Goal: Answer question/provide support: Share knowledge or assist other users

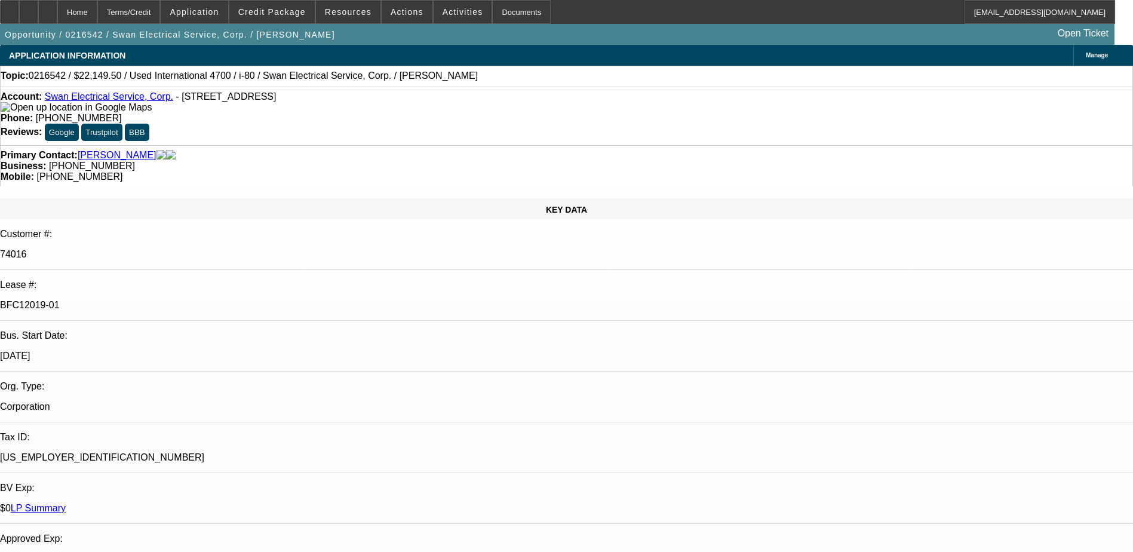
select select "0"
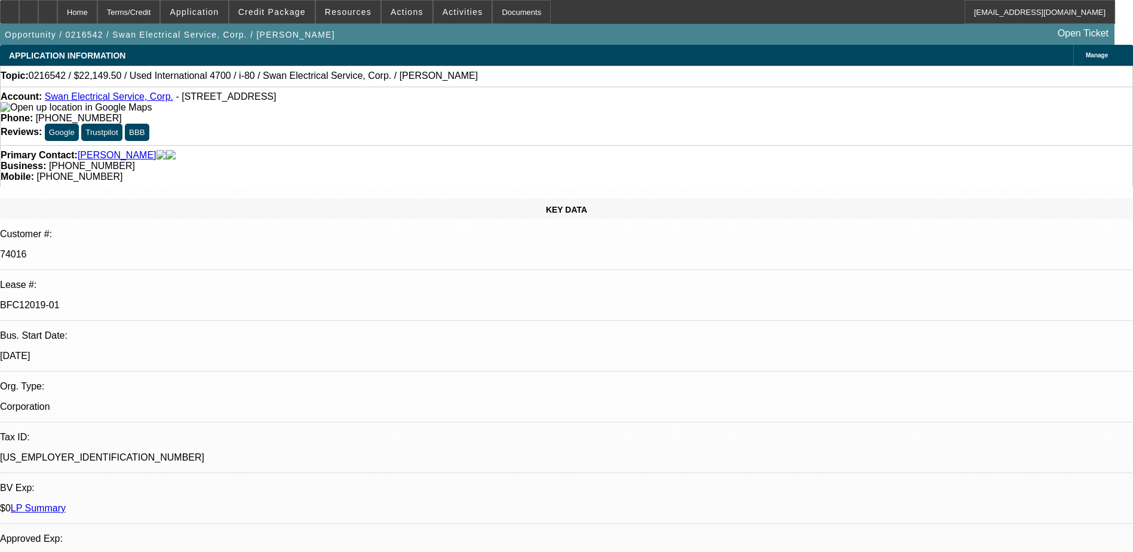
select select "0"
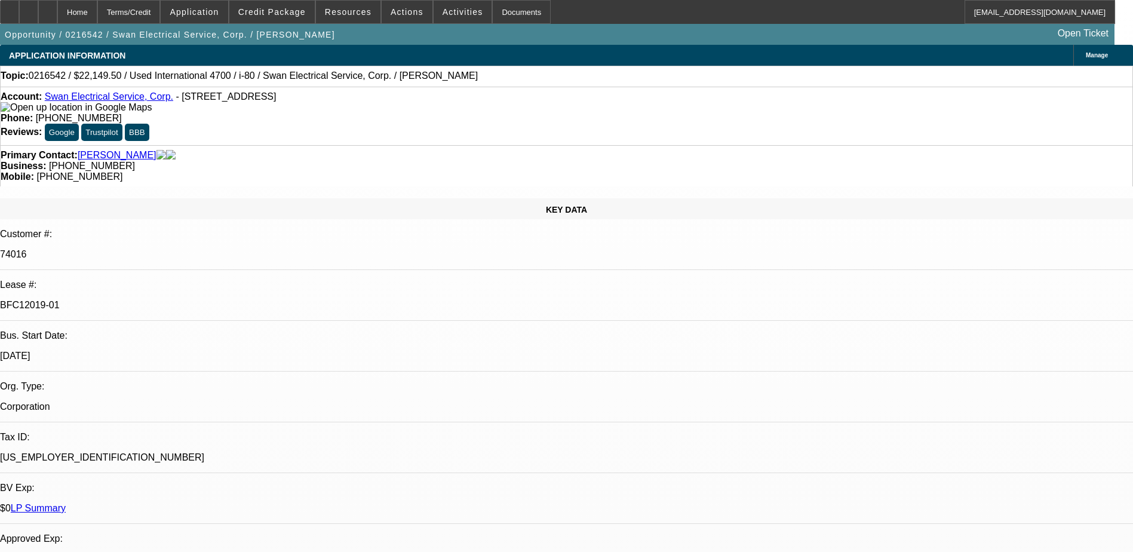
select select "0"
select select "1"
select select "2"
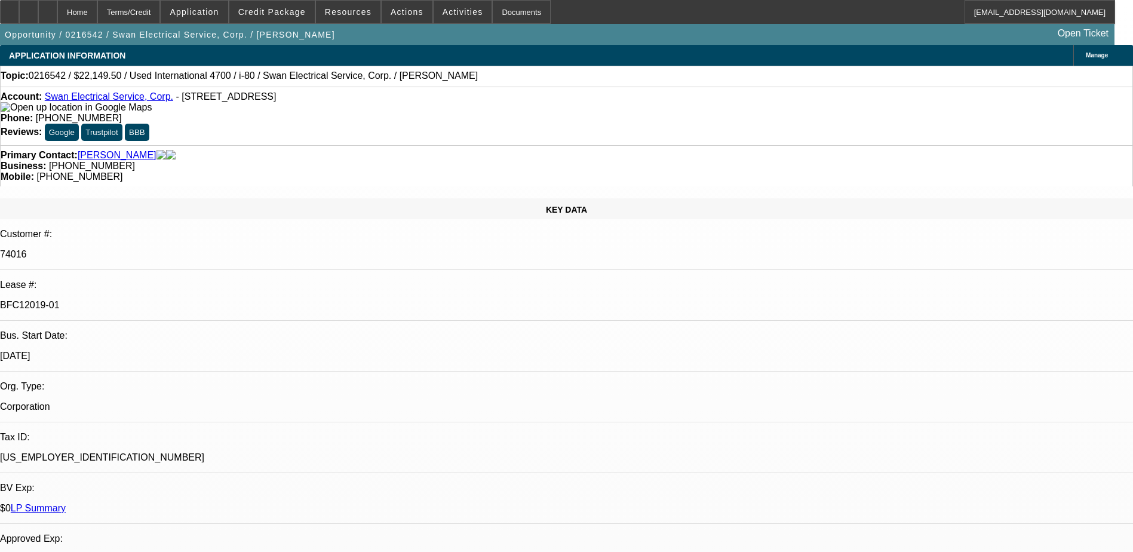
select select "1"
select select "2"
select select "1"
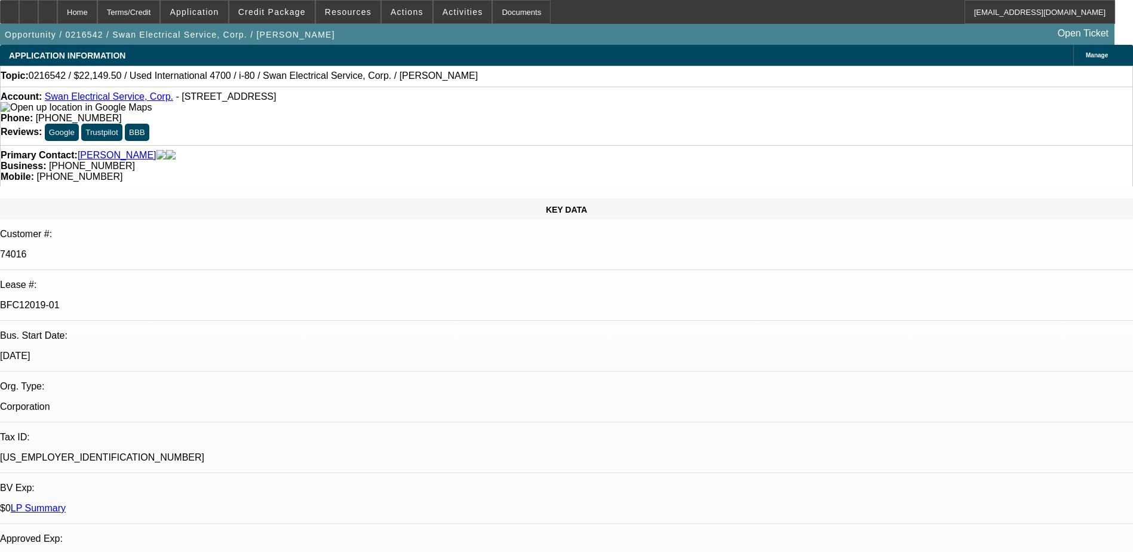
select select "2"
select select "1"
select select "2"
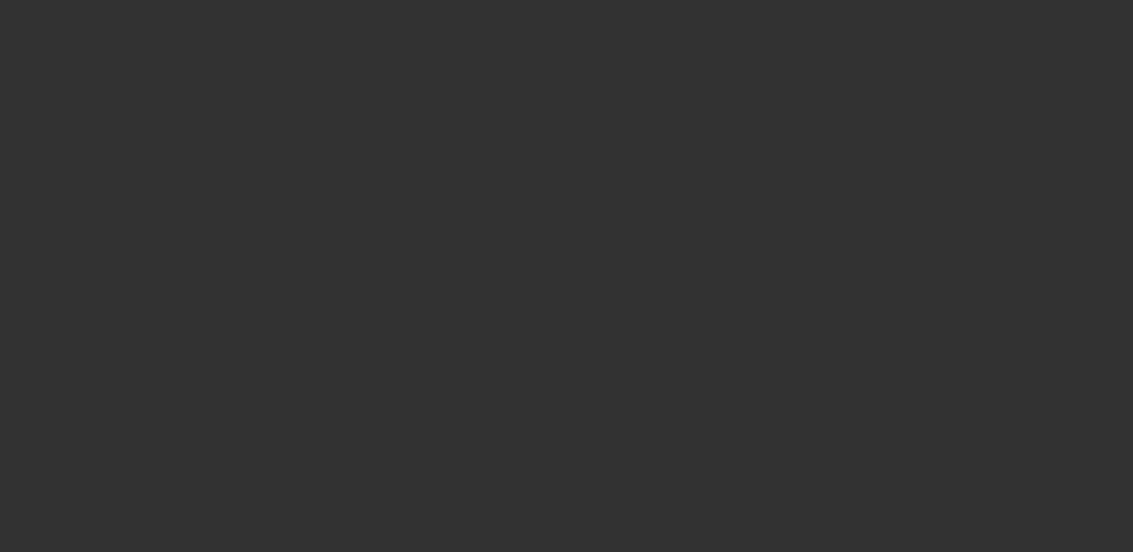
select select "0"
select select "6"
select select "0"
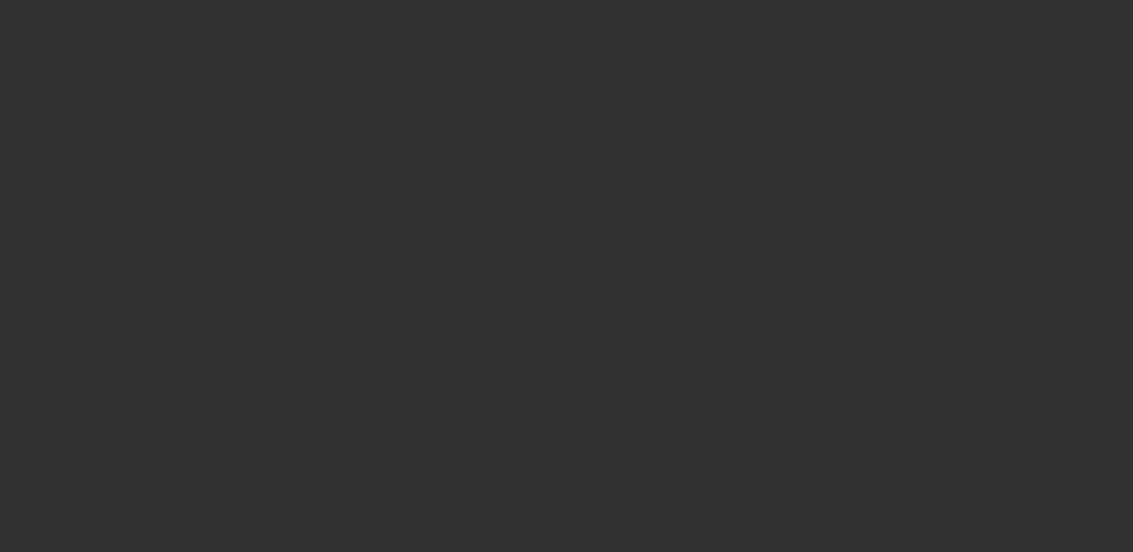
select select "0"
select select "6"
select select "0"
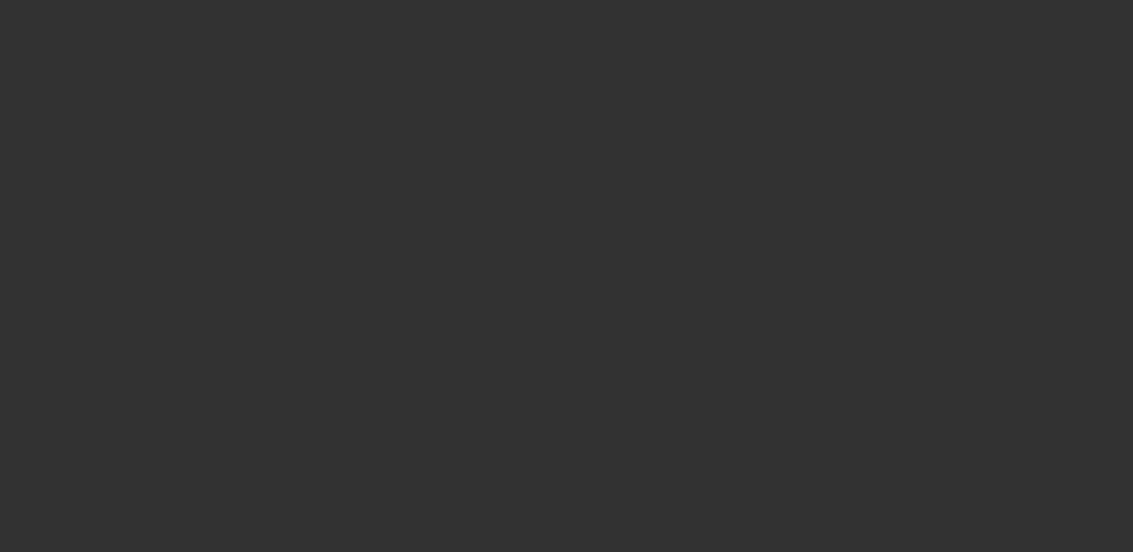
select select "0"
select select "6"
select select "0"
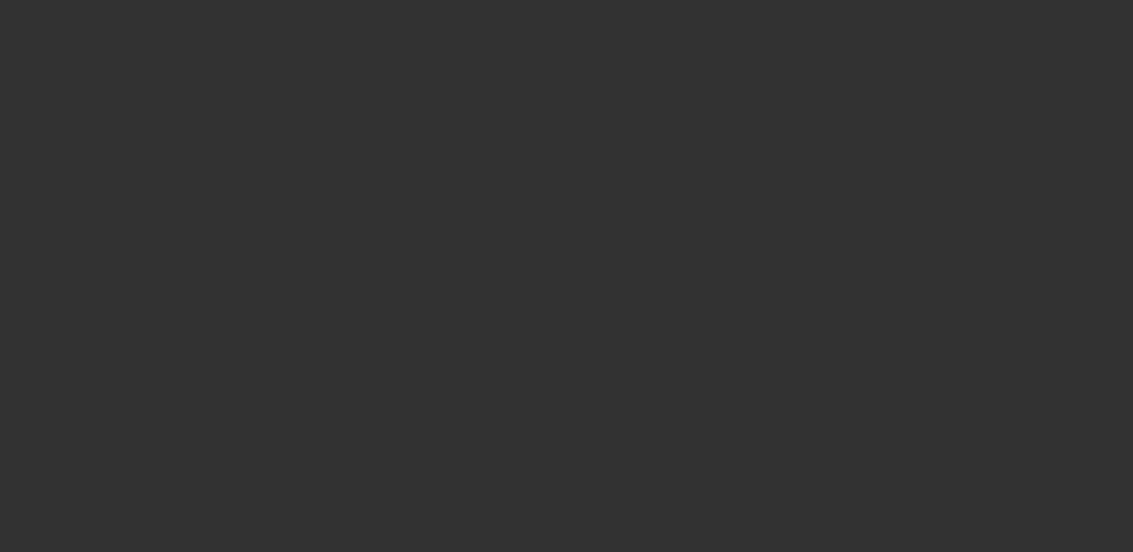
select select "6"
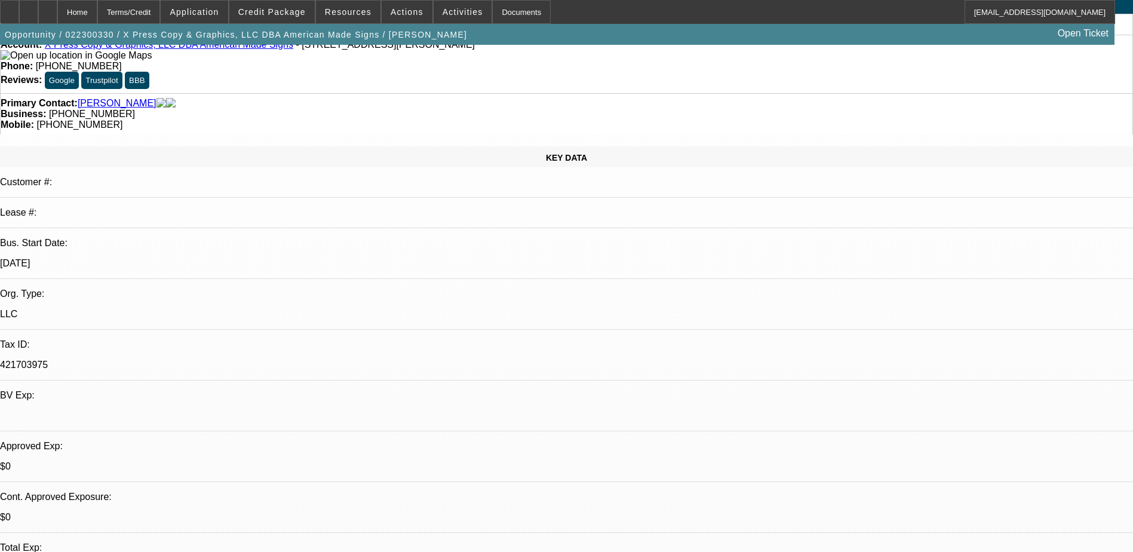
scroll to position [60, 0]
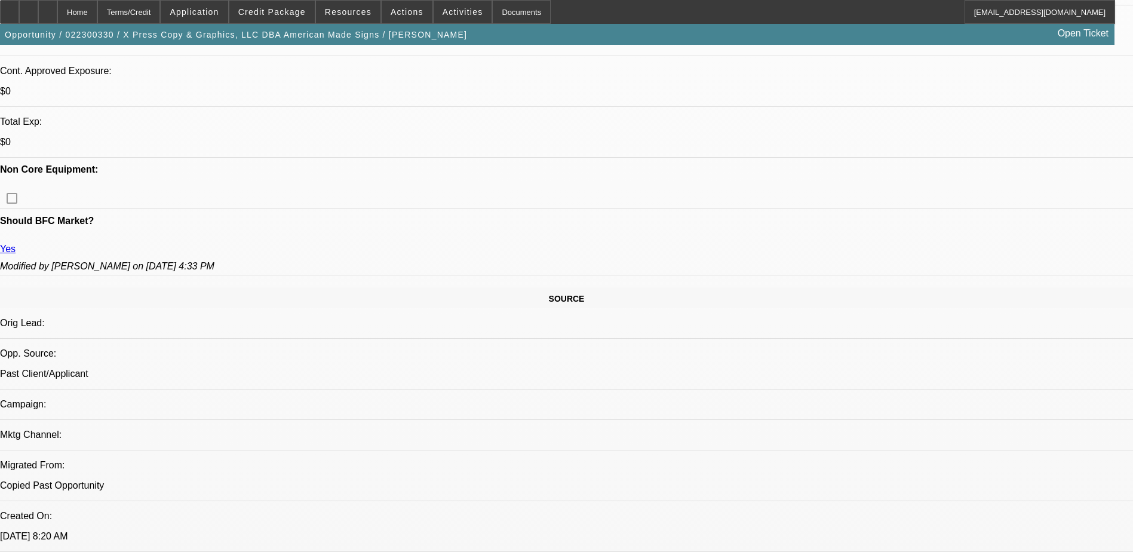
scroll to position [299, 0]
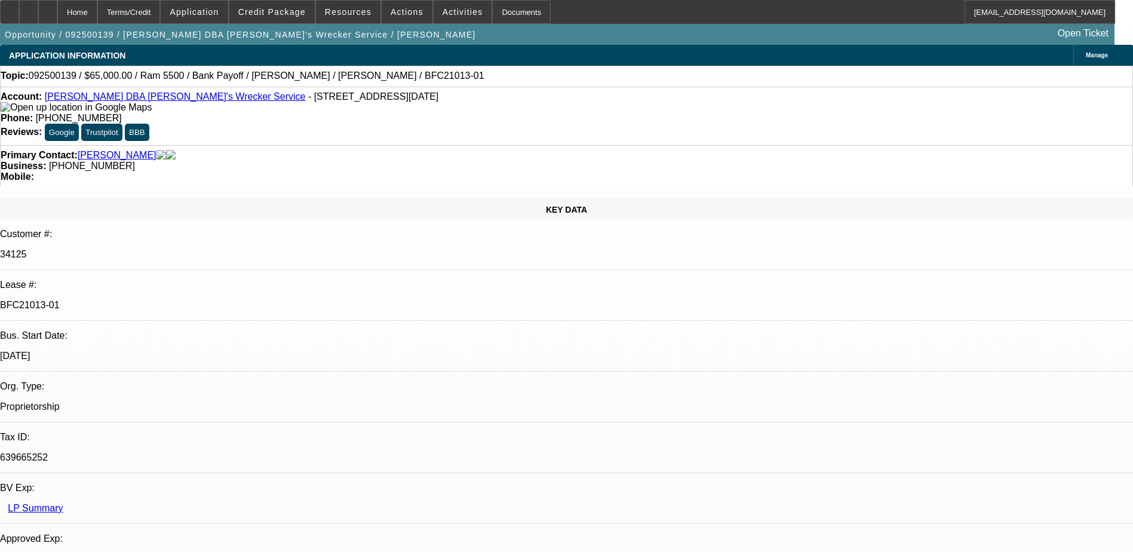
select select "0"
select select "6"
select select "0"
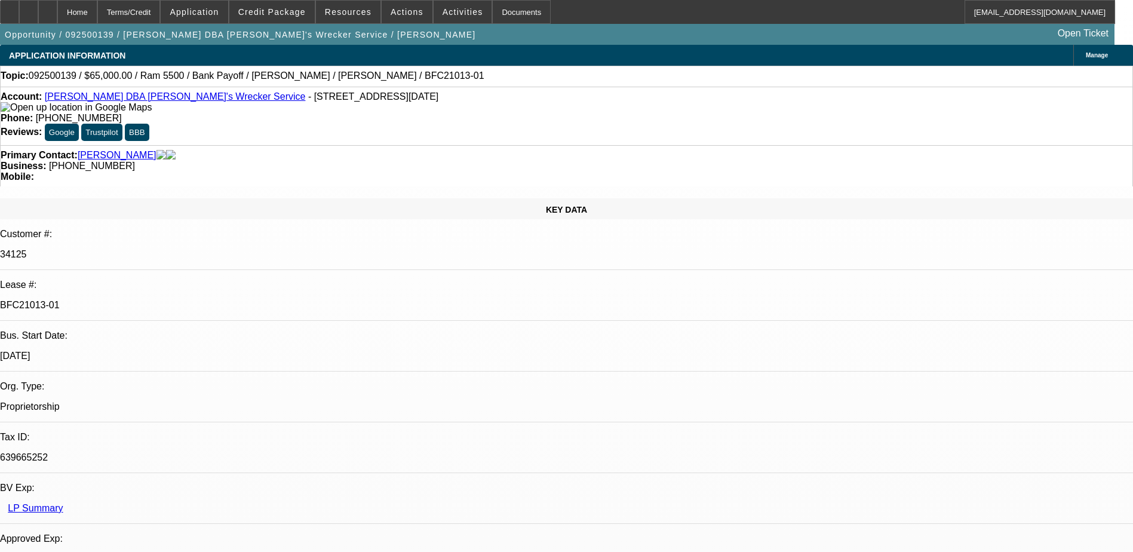
select select "0"
select select "6"
select select "0"
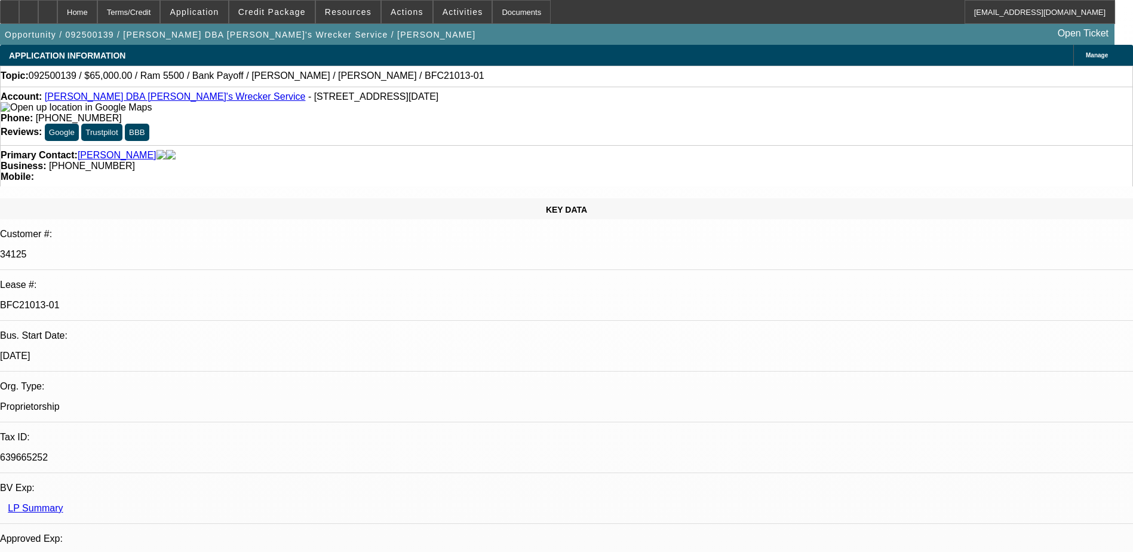
select select "0"
select select "6"
select select "0"
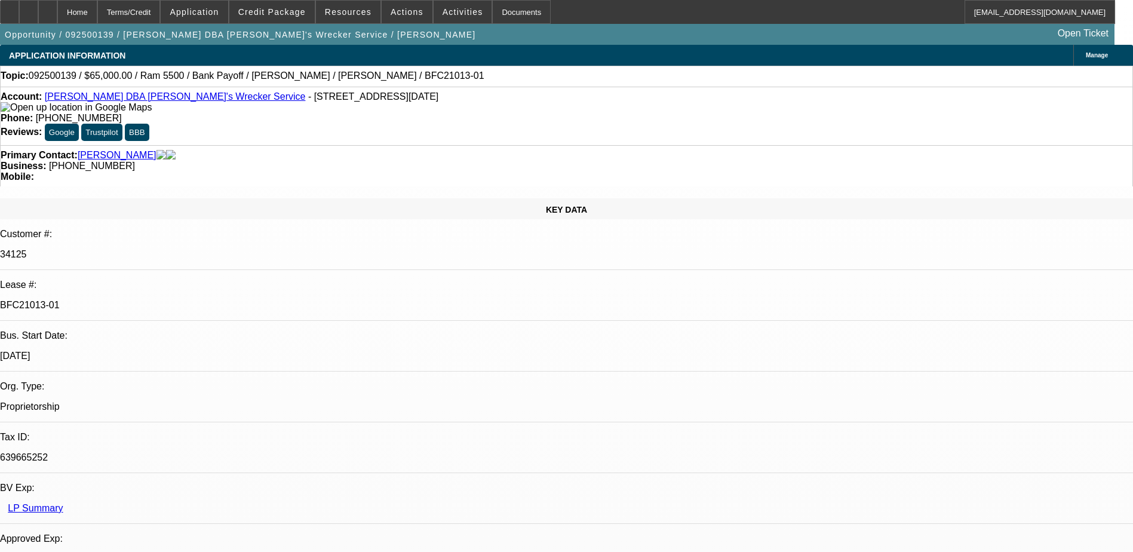
select select "6"
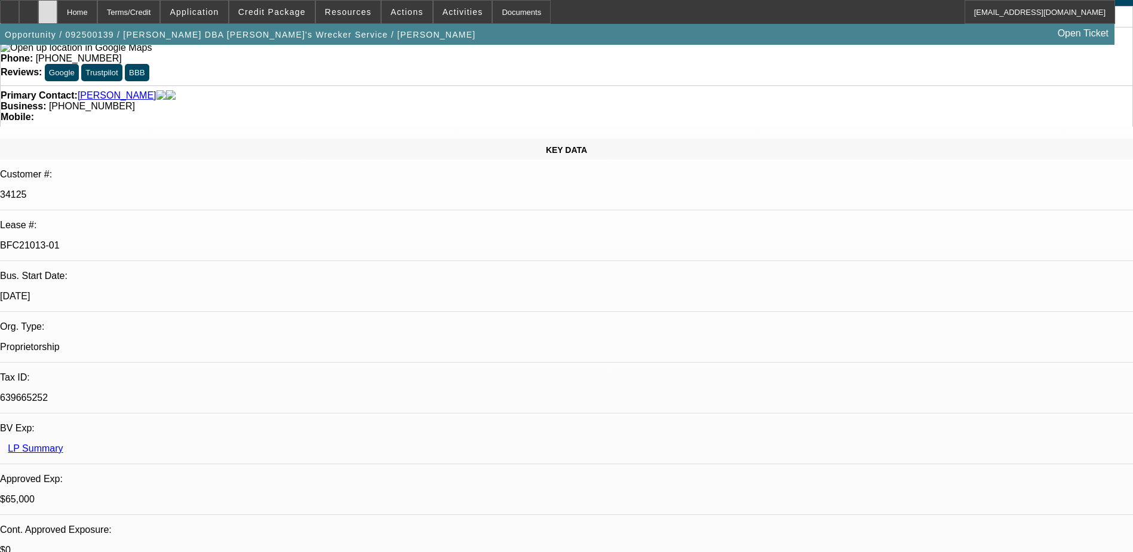
click at [57, 10] on div at bounding box center [47, 12] width 19 height 24
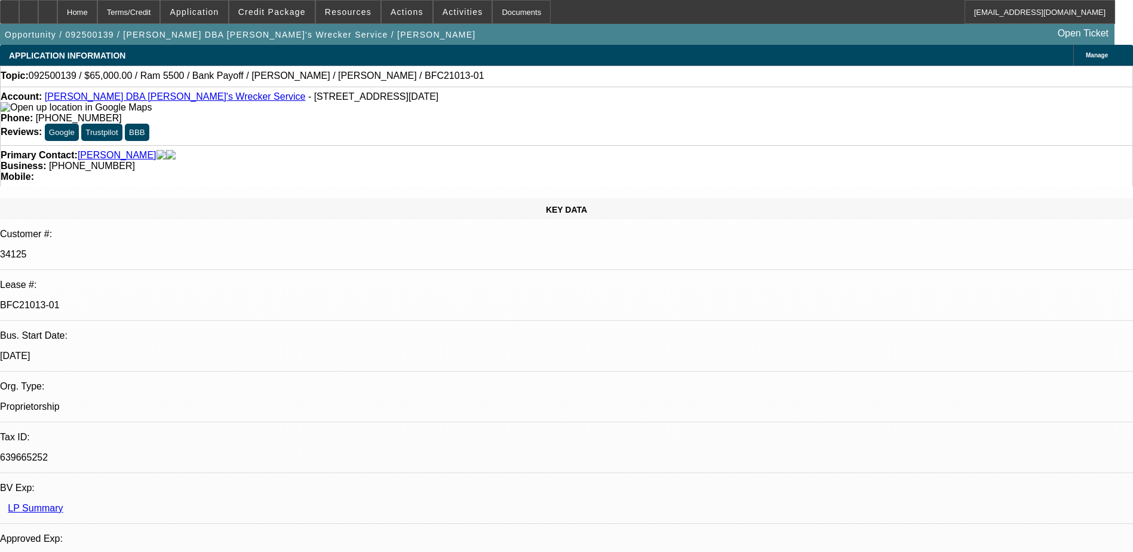
select select "0"
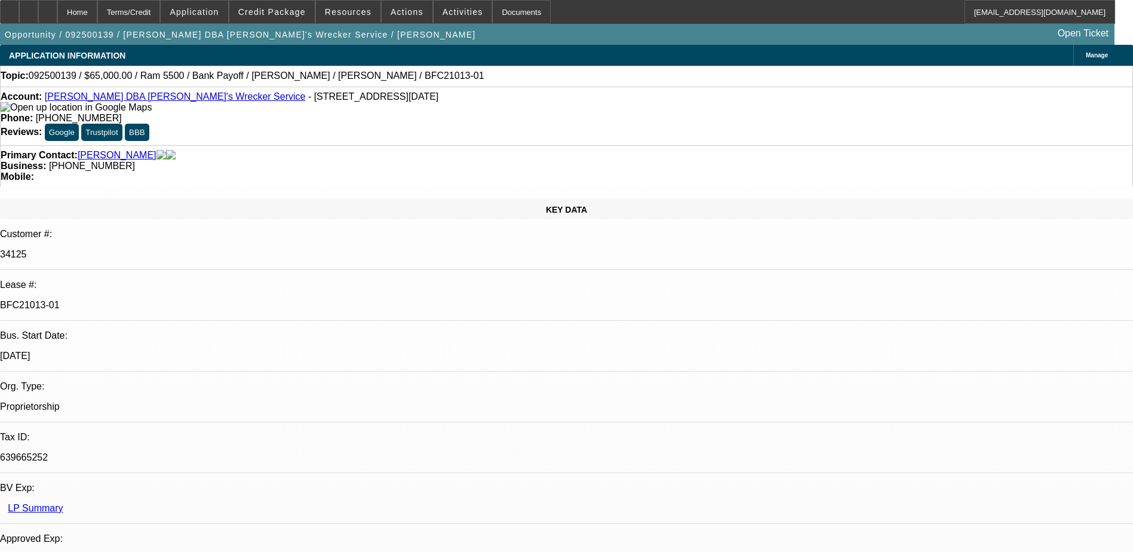
select select "0"
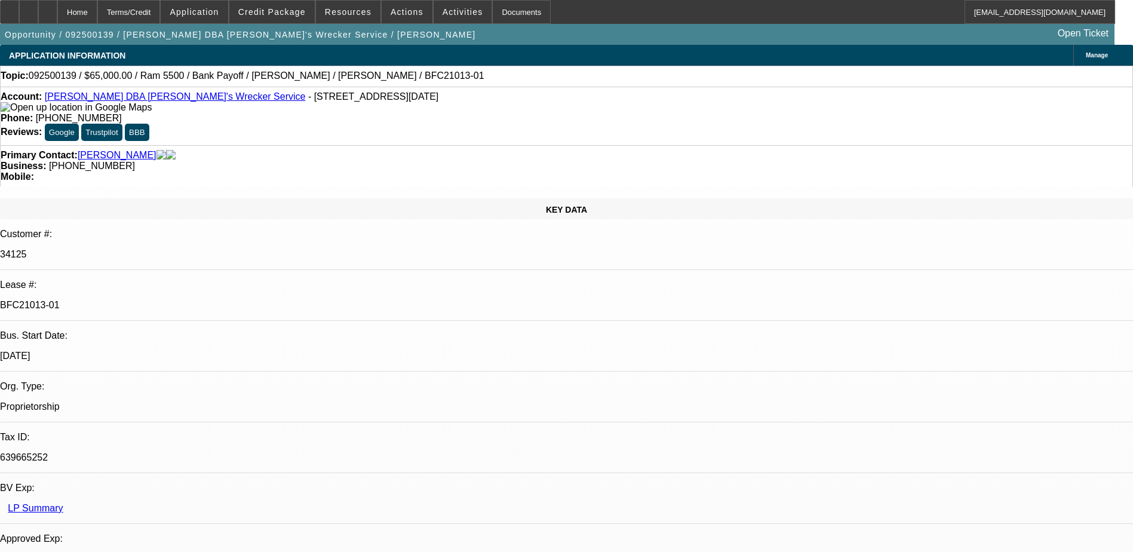
select select "0"
select select "1"
select select "6"
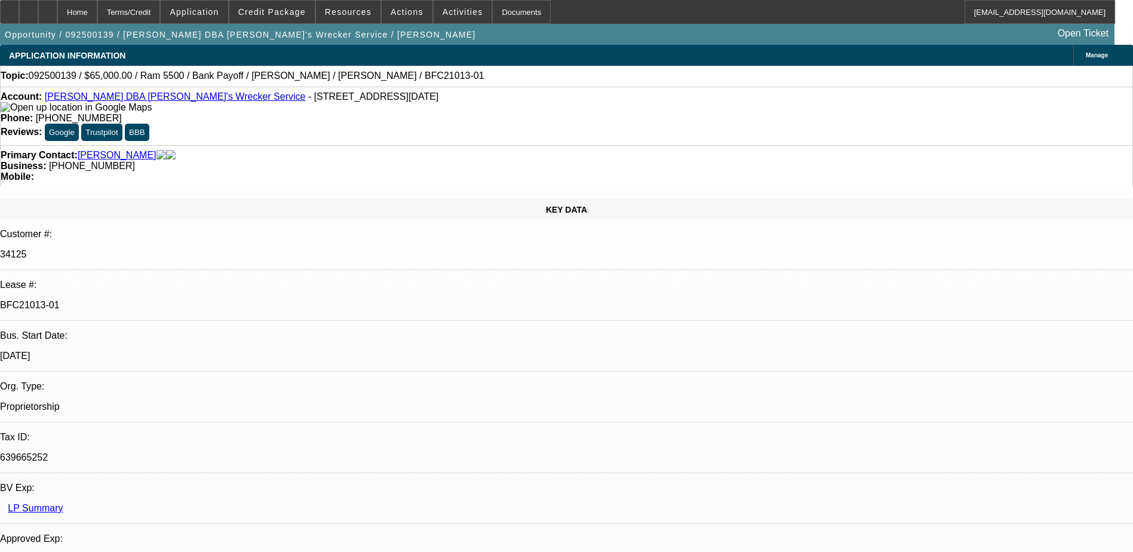
select select "1"
select select "6"
select select "1"
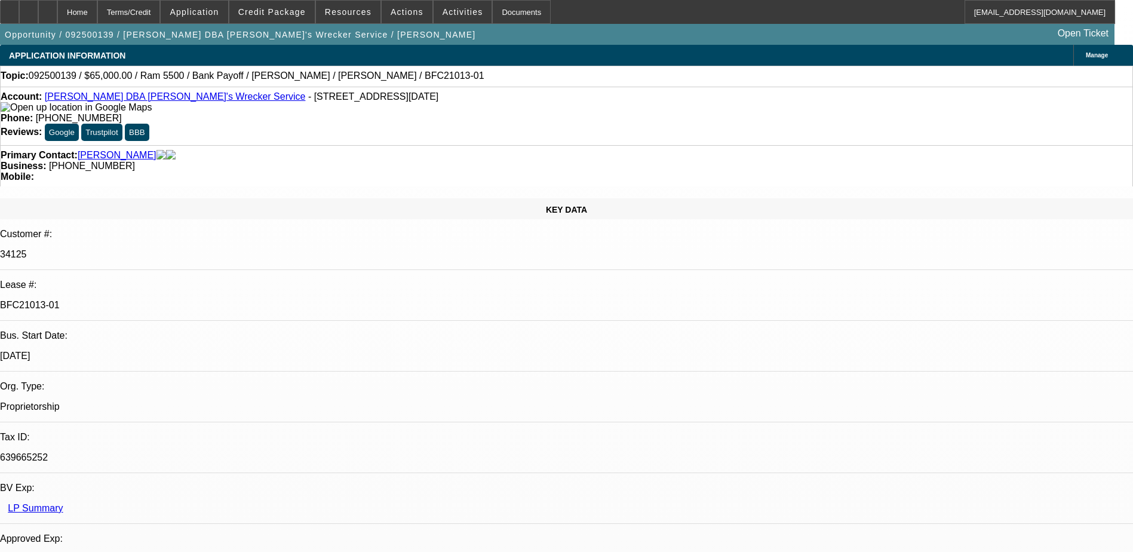
select select "6"
select select "1"
select select "6"
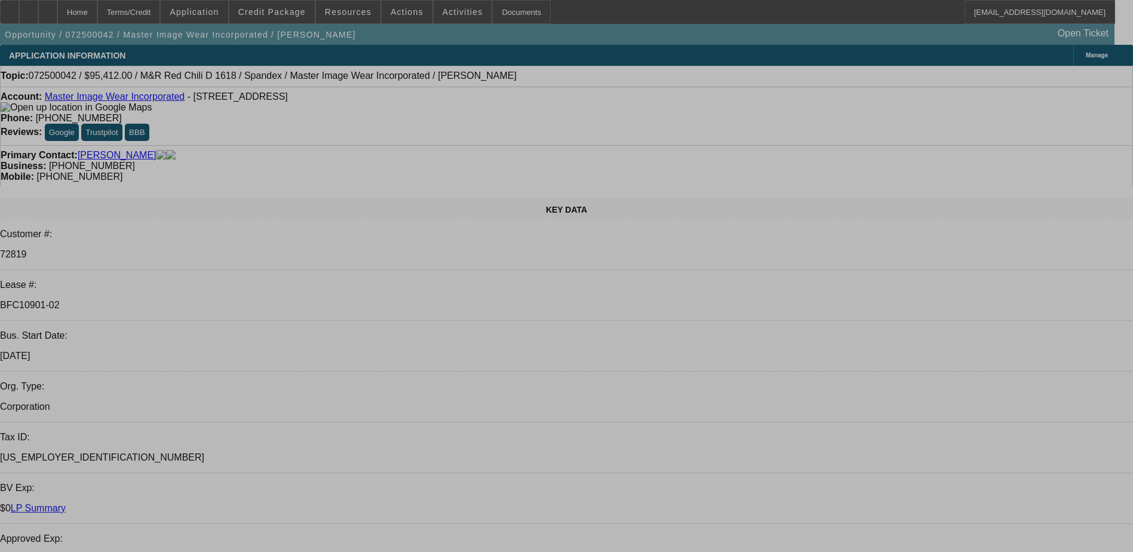
select select "0"
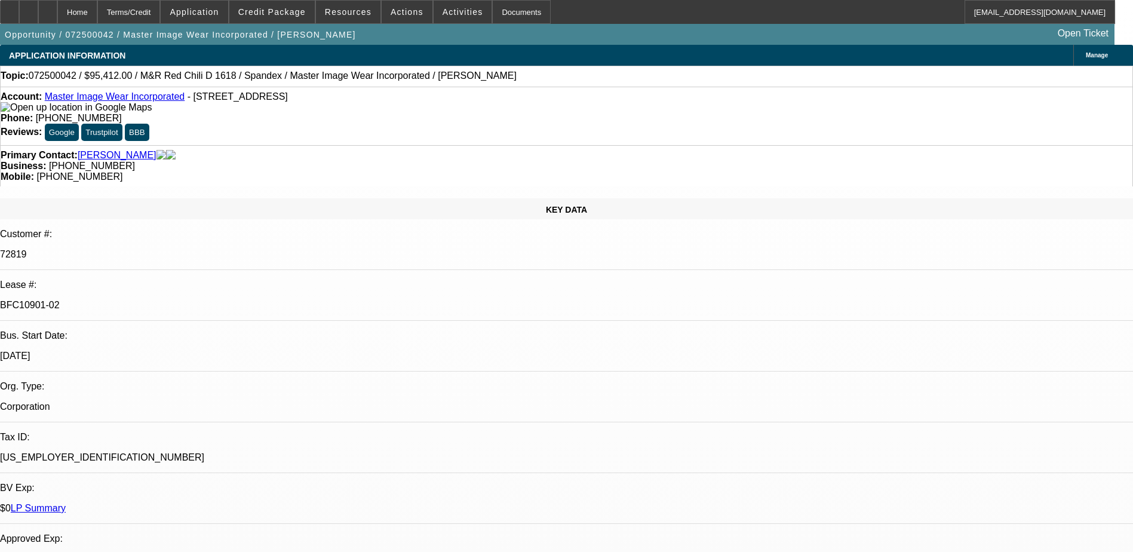
select select "0.1"
select select "0"
select select "0.1"
select select "0"
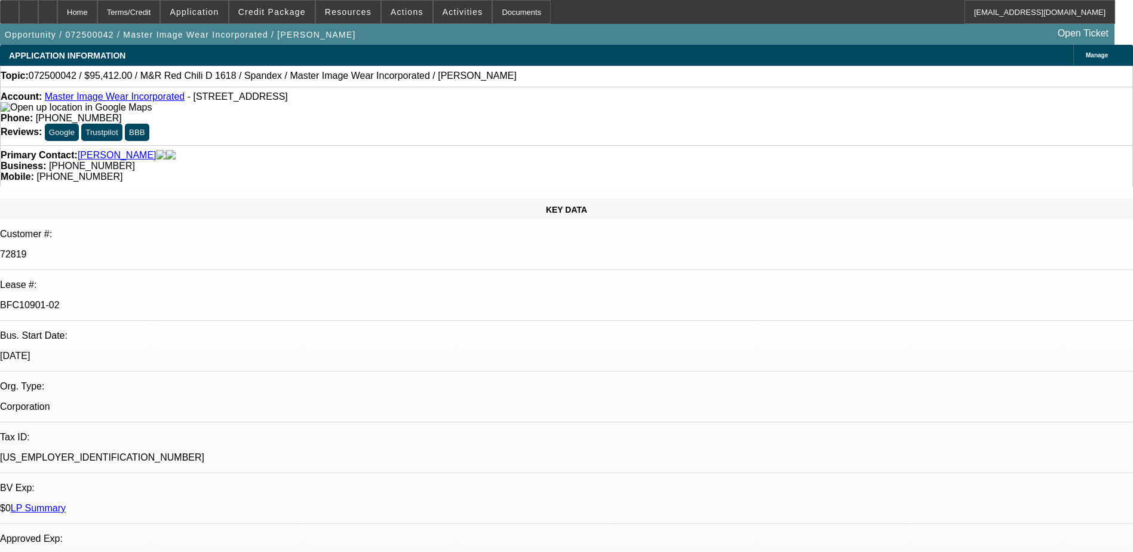
select select "0"
select select "0.1"
select select "0"
select select "0.1"
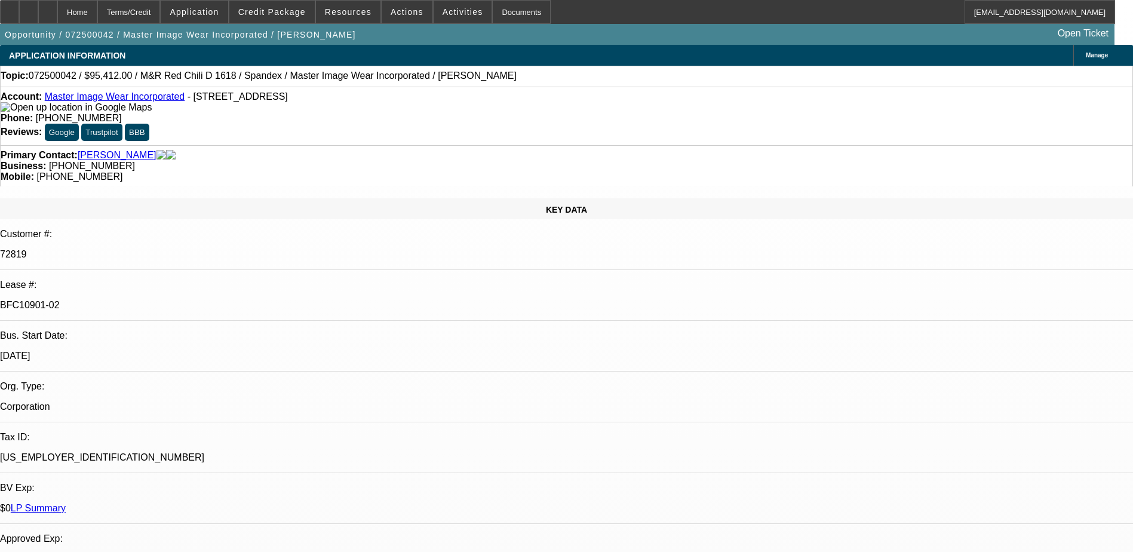
select select "1"
select select "4"
select select "1"
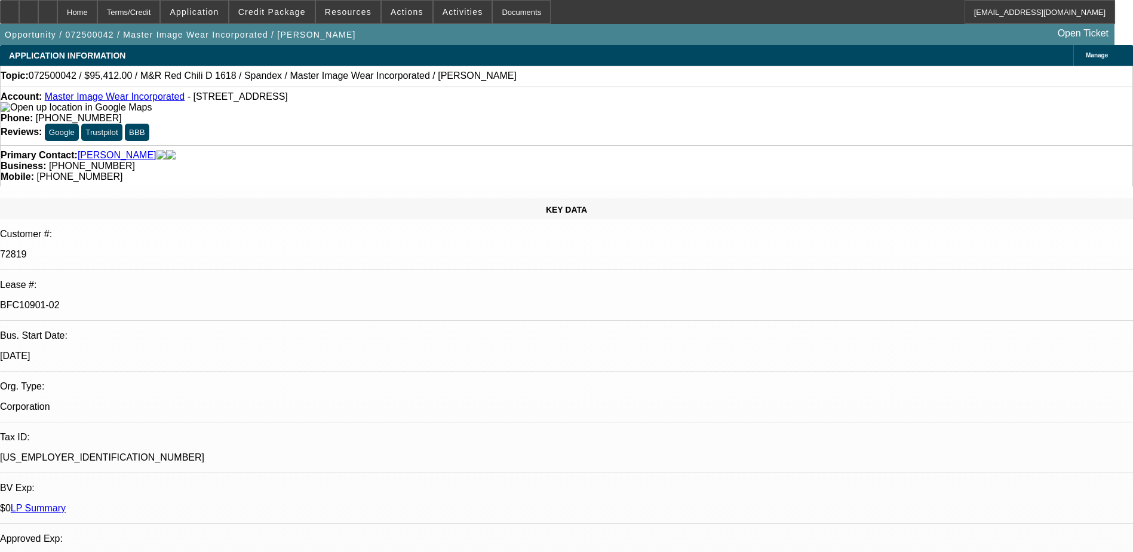
select select "4"
select select "1"
select select "3"
select select "4"
select select "1"
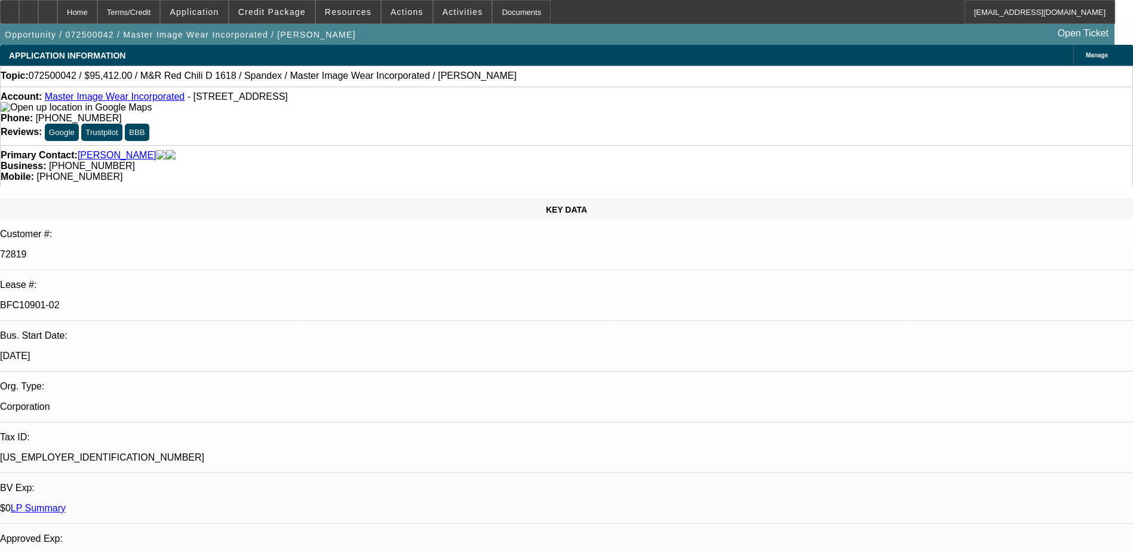
select select "3"
select select "4"
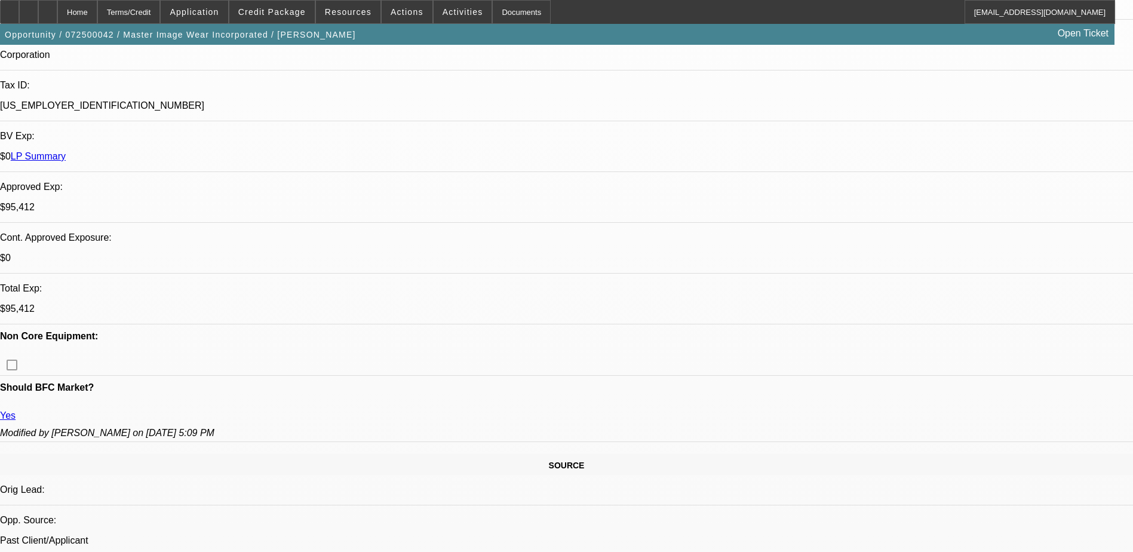
scroll to position [358, 0]
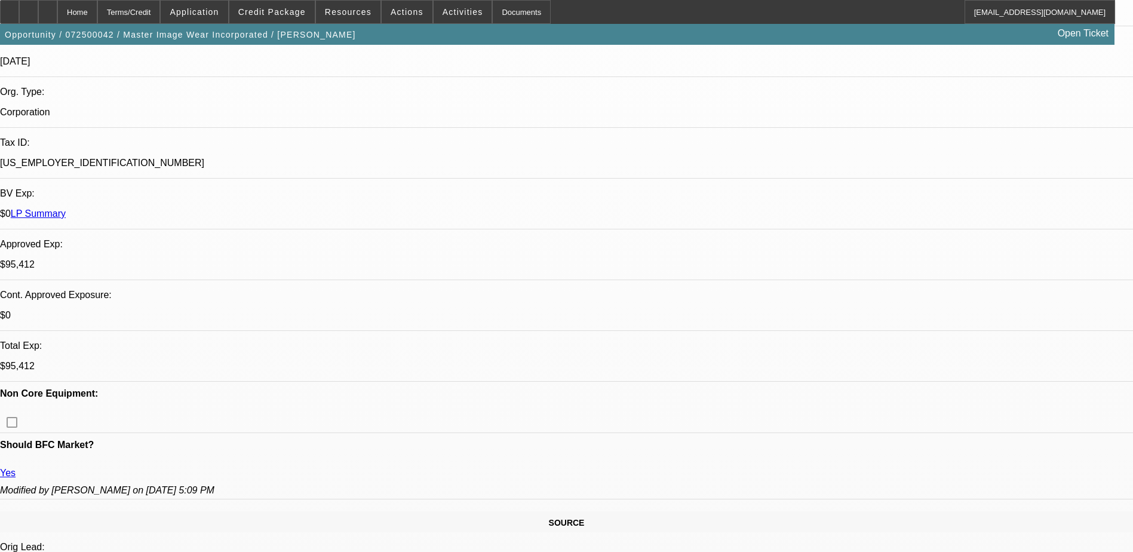
scroll to position [299, 0]
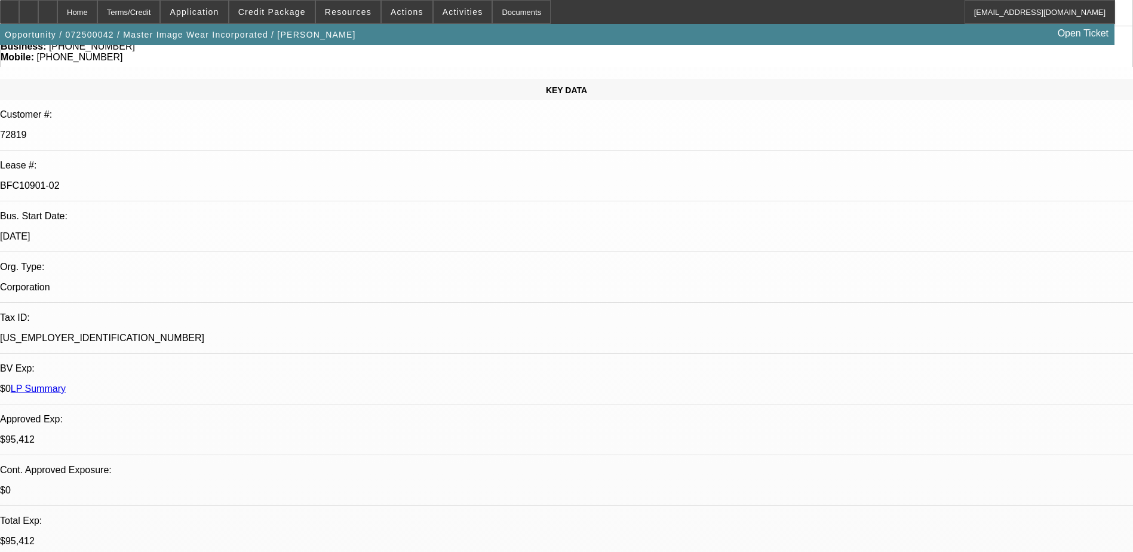
scroll to position [0, 0]
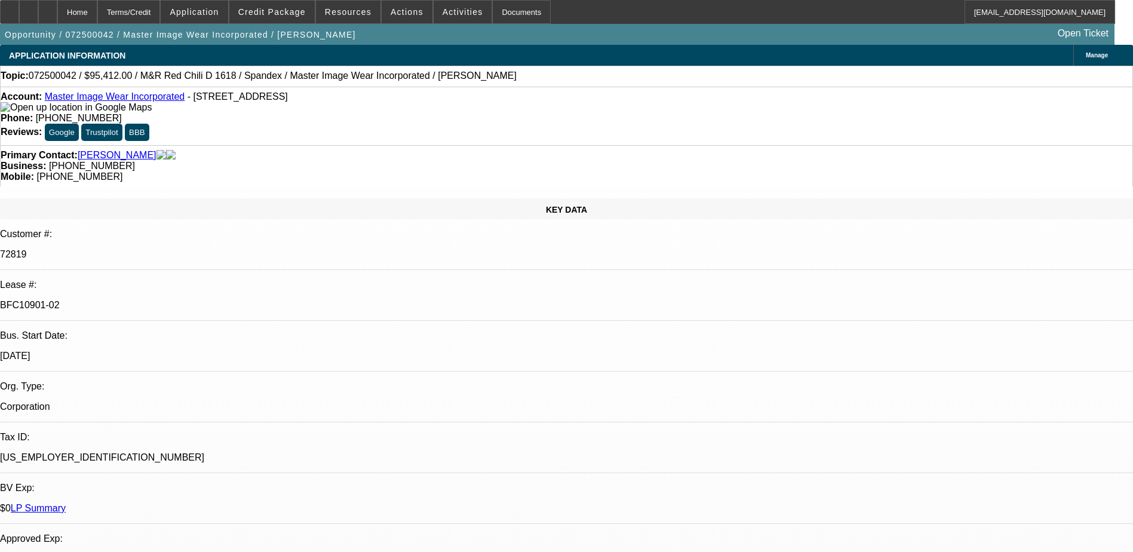
drag, startPoint x: 950, startPoint y: 91, endPoint x: 936, endPoint y: 111, distance: 23.9
drag, startPoint x: 940, startPoint y: 128, endPoint x: 933, endPoint y: 137, distance: 11.1
click at [250, 198] on div "KEY DATA Customer #: 72819 Lease #: BFC10901-02 Bus. Start Date: 1/1/12 Org. Ty…" at bounding box center [566, 496] width 1133 height 596
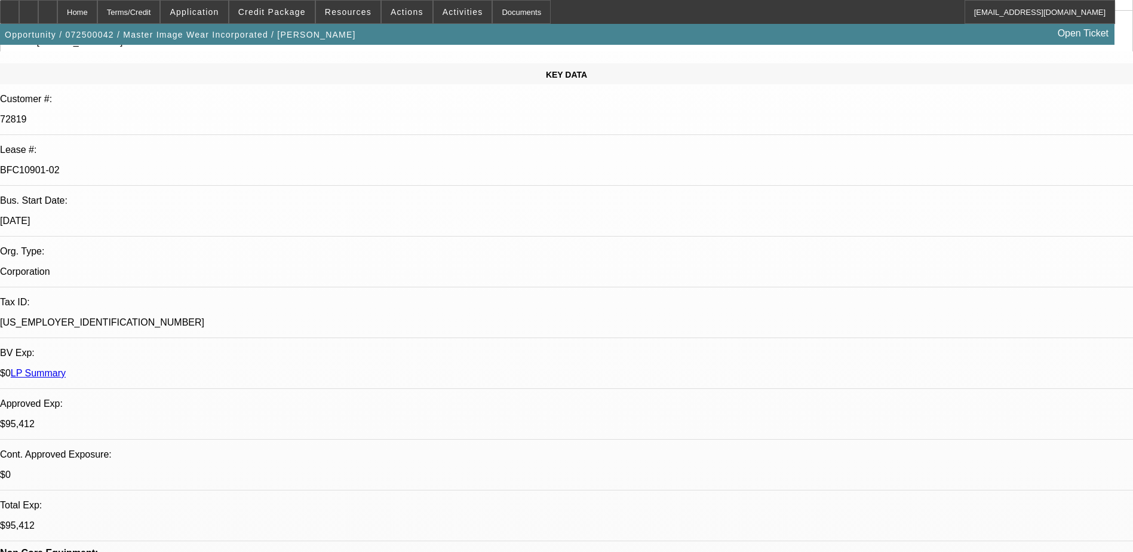
scroll to position [60, 0]
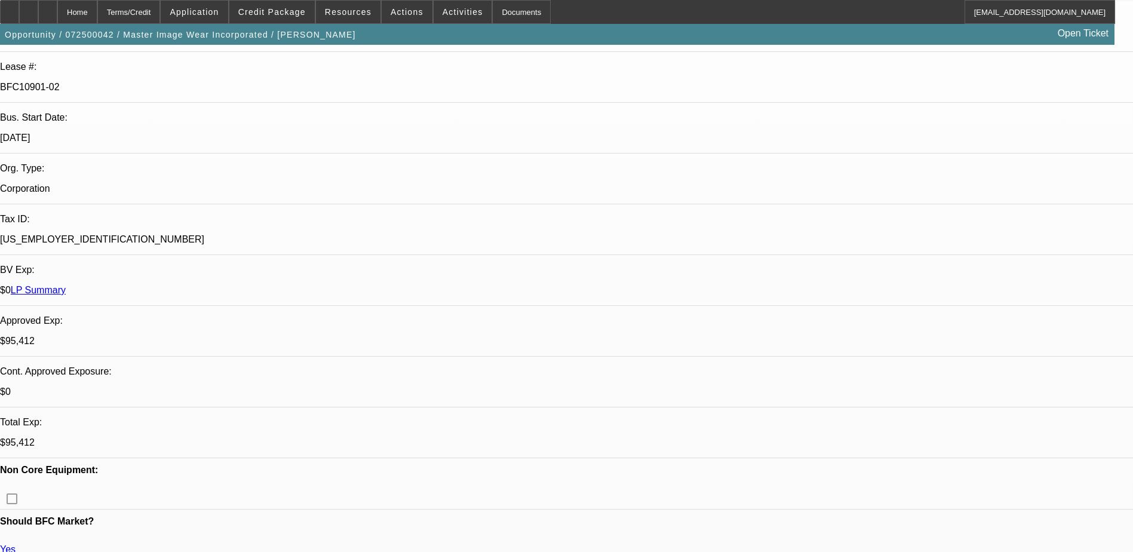
scroll to position [119, 0]
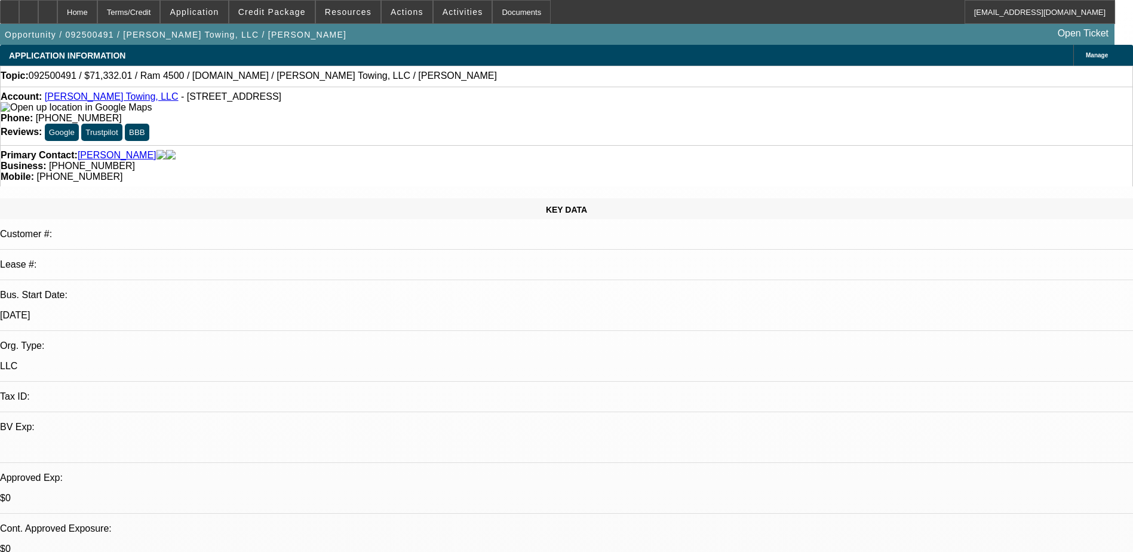
select select "0"
select select "2"
select select "0"
select select "6"
